Goal: Entertainment & Leisure: Consume media (video, audio)

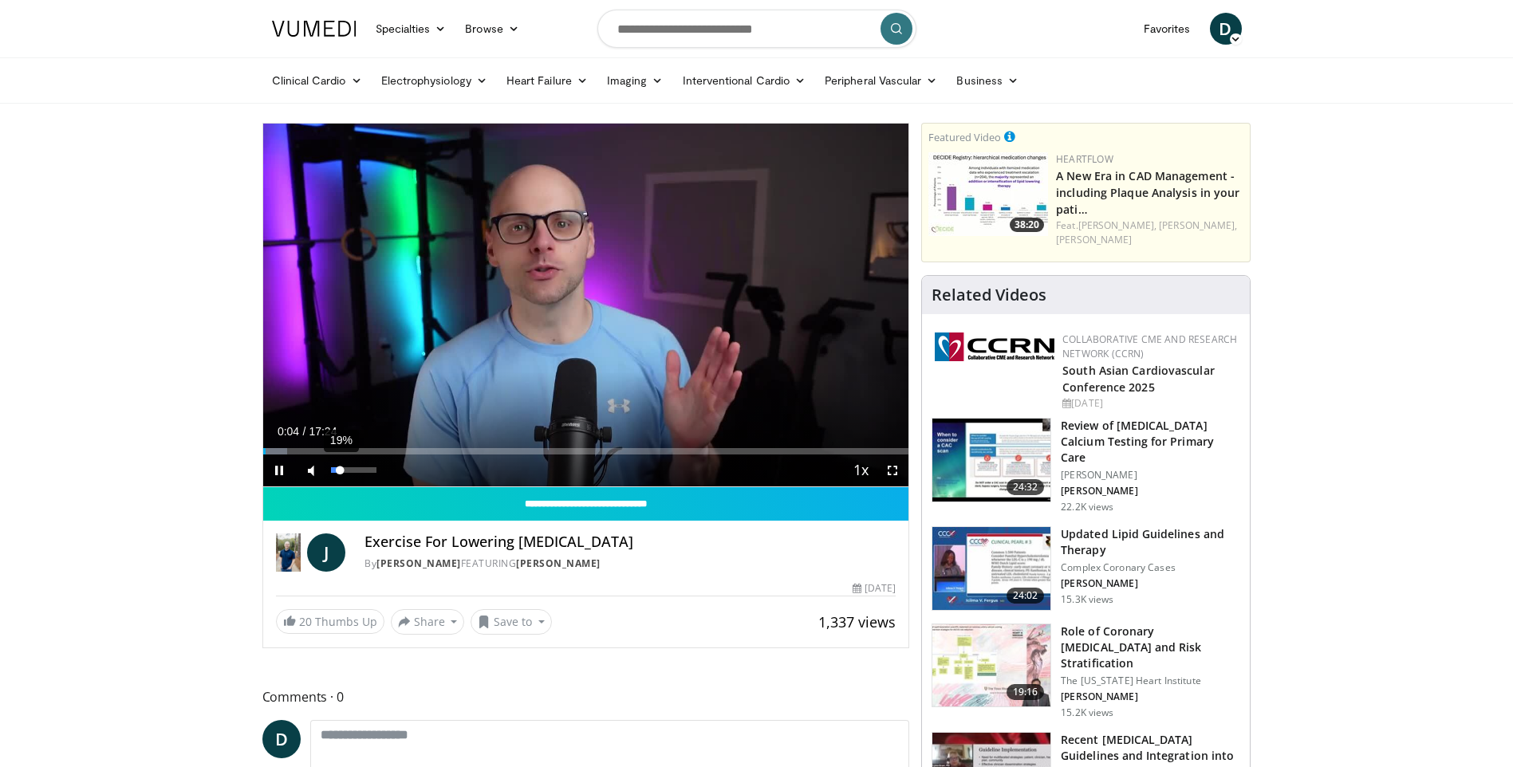
click at [340, 468] on div "19%" at bounding box center [353, 470] width 45 height 6
click at [344, 469] on div "Volume Level" at bounding box center [337, 470] width 13 height 6
click at [344, 467] on div "Volume Level" at bounding box center [338, 470] width 14 height 6
click at [349, 470] on div "Volume Level" at bounding box center [340, 470] width 18 height 6
click at [347, 472] on div "Volume Level" at bounding box center [339, 470] width 16 height 6
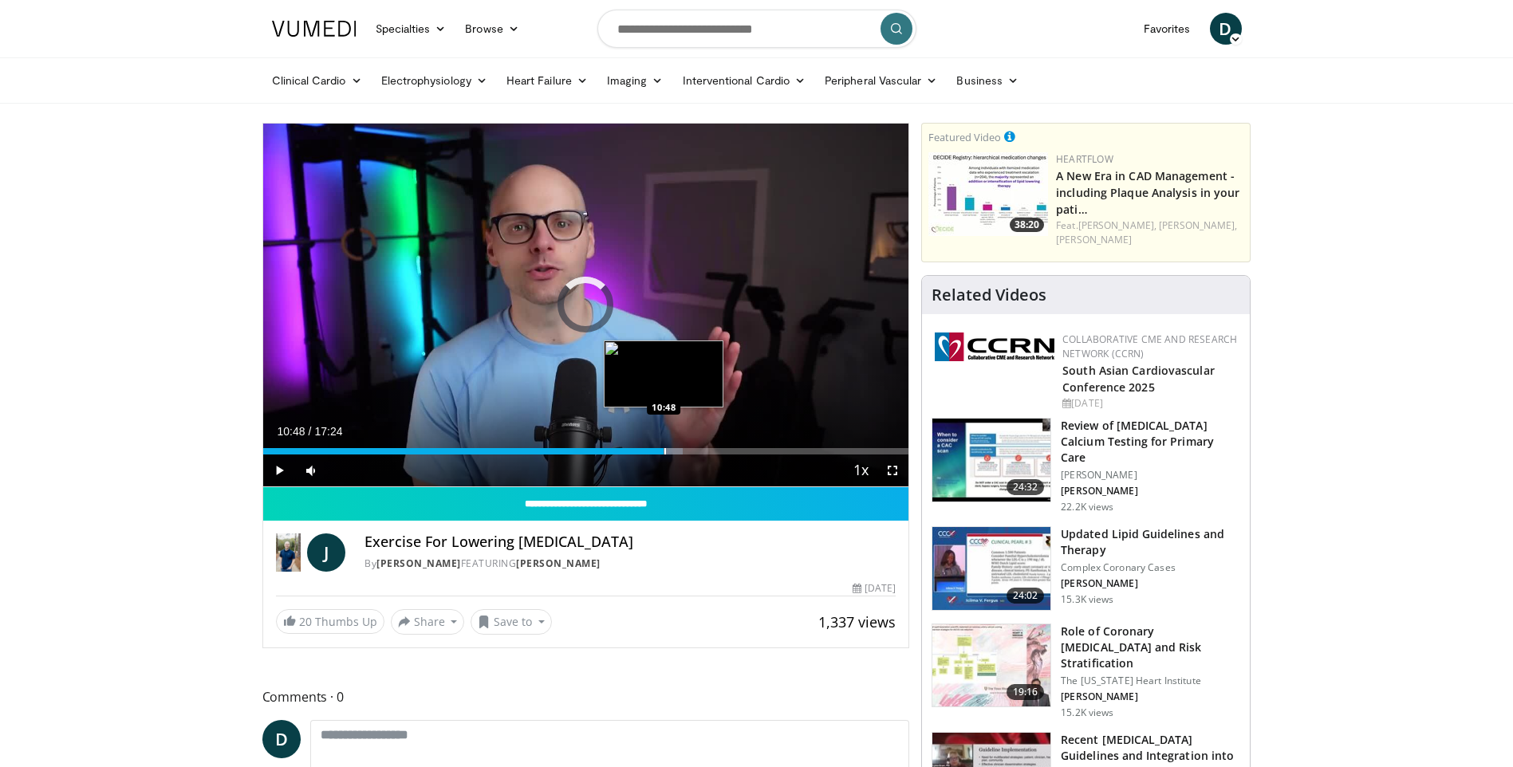
click at [664, 450] on div "Progress Bar" at bounding box center [665, 451] width 2 height 6
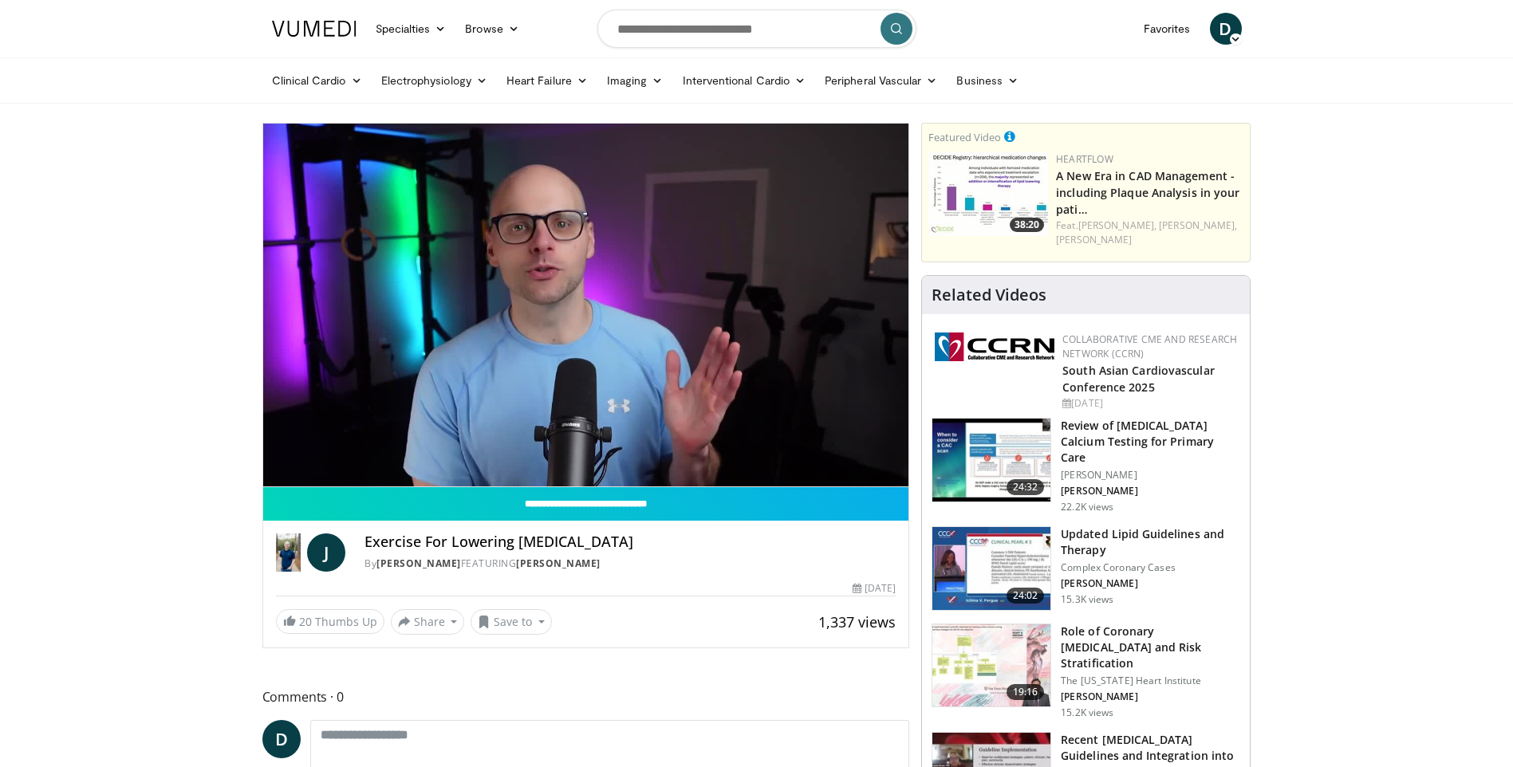
click at [688, 450] on video-js "**********" at bounding box center [586, 306] width 646 height 364
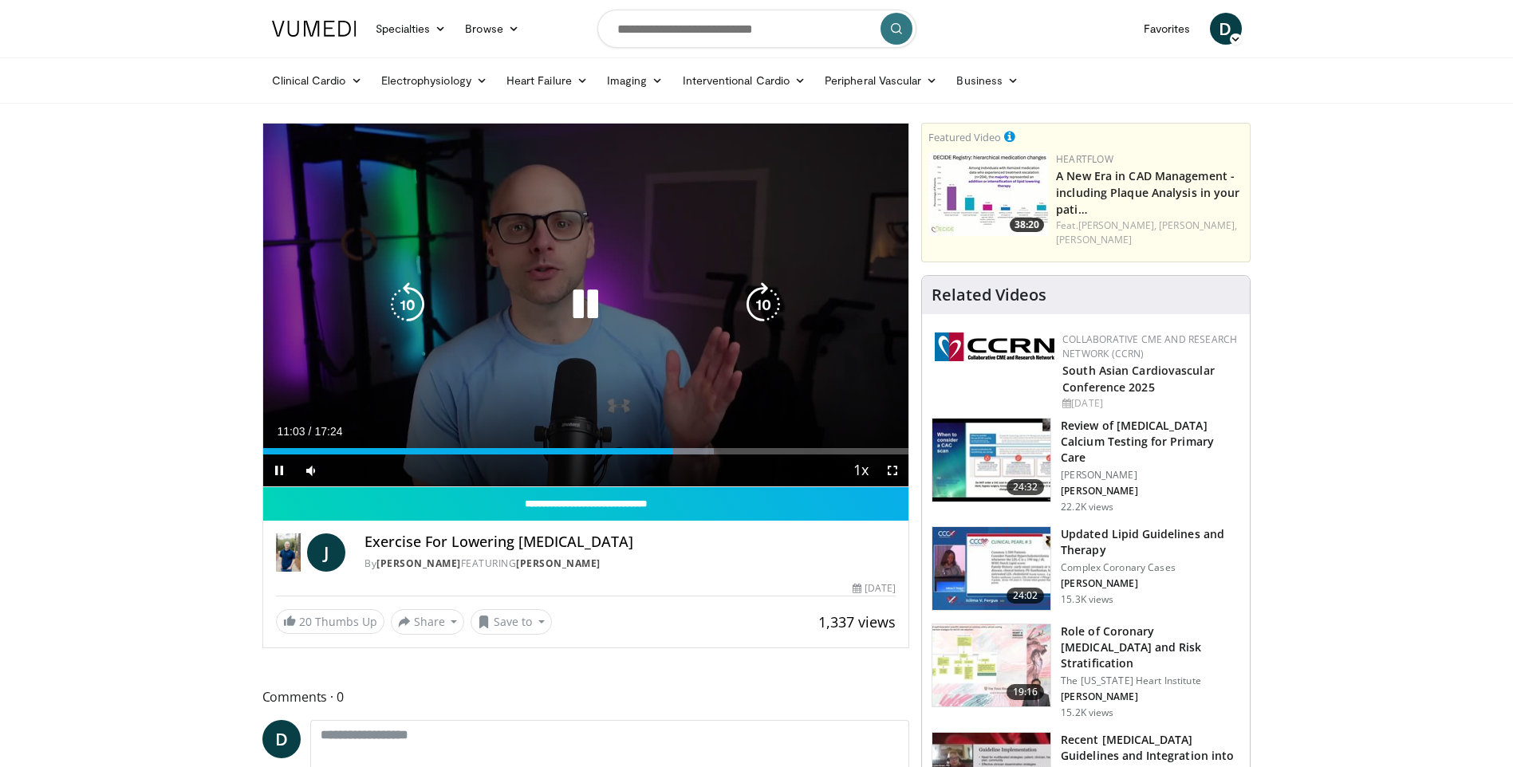
click at [702, 452] on div "Loaded : 69.80% 11:03 11:38" at bounding box center [586, 451] width 646 height 6
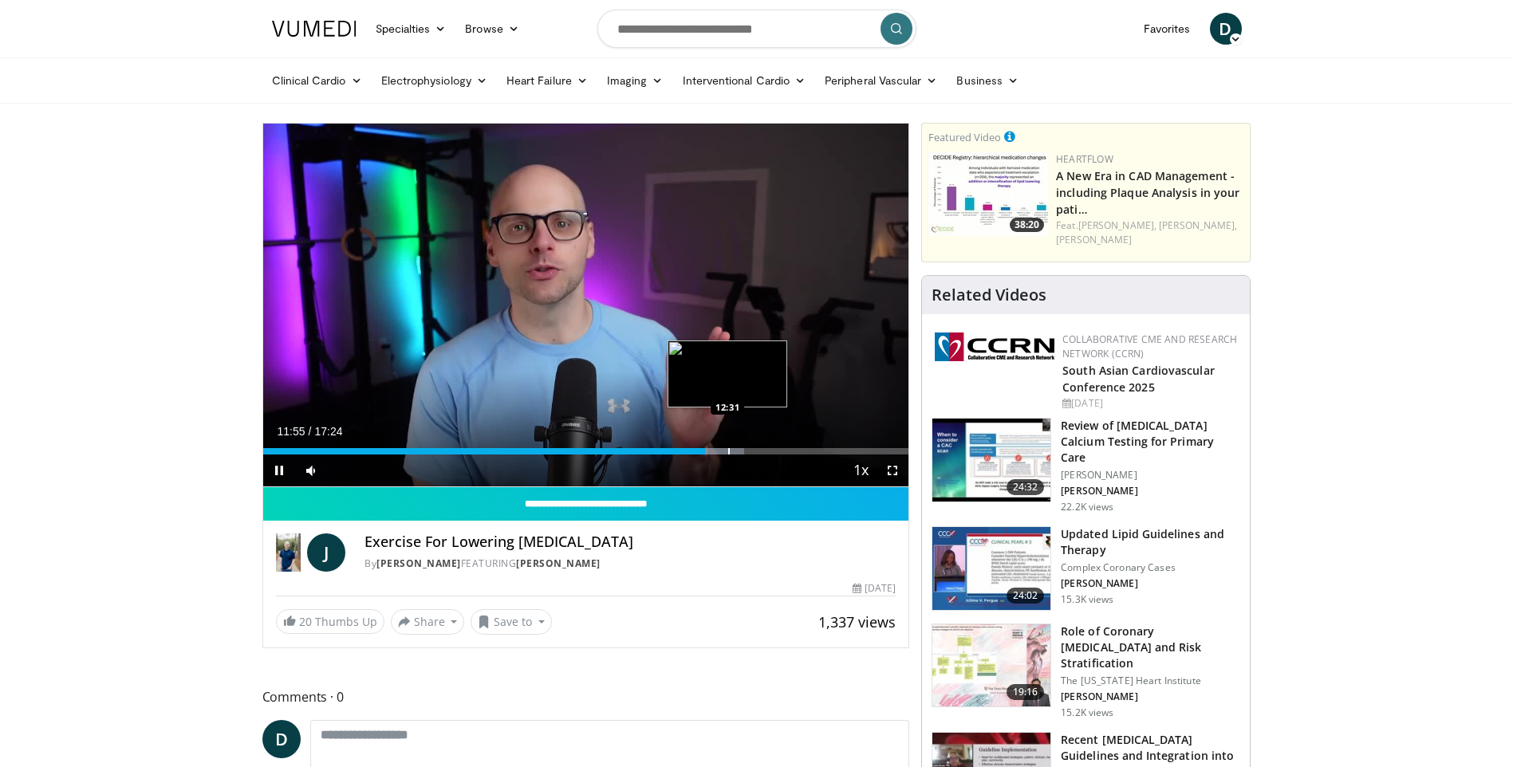
click at [729, 452] on div "Progress Bar" at bounding box center [729, 451] width 2 height 6
click at [749, 453] on div "Progress Bar" at bounding box center [750, 451] width 2 height 6
click at [773, 446] on div "Loaded : 82.44% 13:46 13:46" at bounding box center [586, 446] width 646 height 15
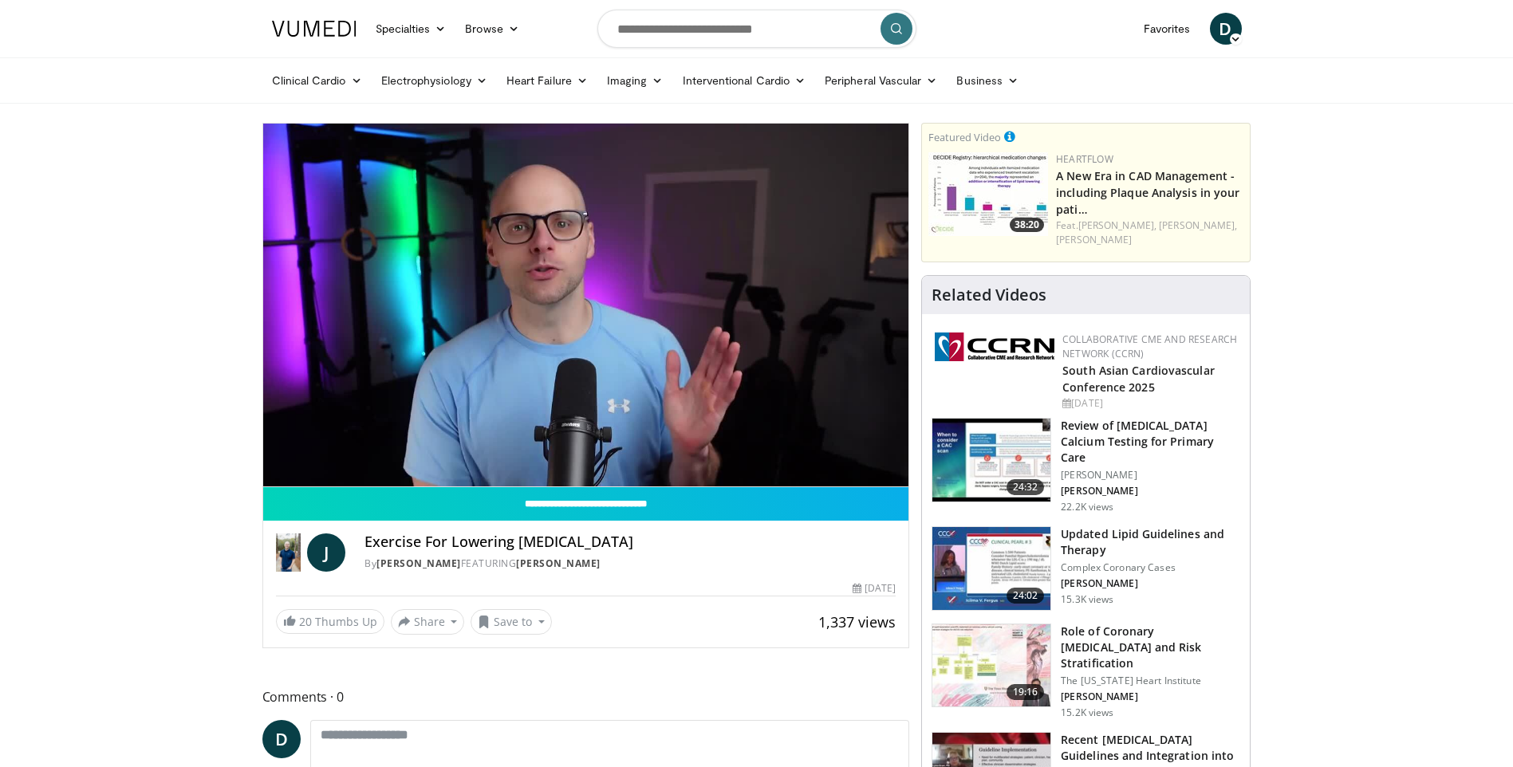
click at [797, 449] on video-js "**********" at bounding box center [586, 306] width 646 height 364
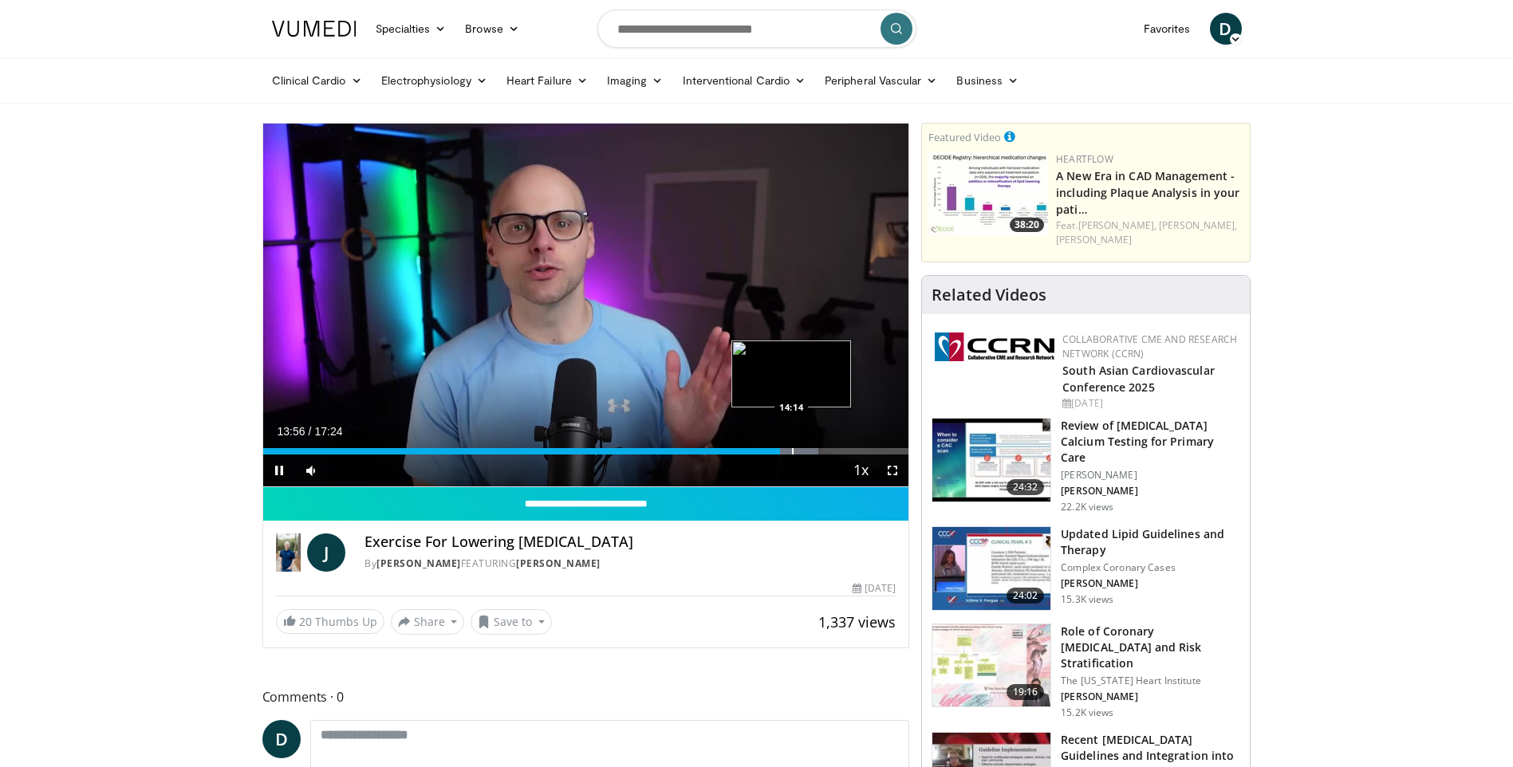
click at [790, 448] on div "Loaded : 86.05% 13:56 14:14" at bounding box center [586, 451] width 646 height 6
click at [827, 452] on div "Progress Bar" at bounding box center [828, 451] width 2 height 6
